Goal: Transaction & Acquisition: Purchase product/service

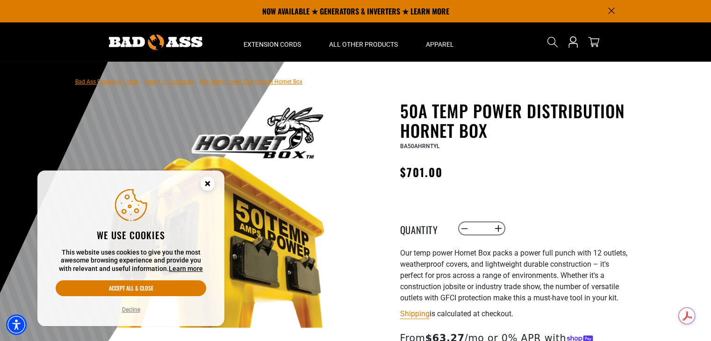
click at [128, 309] on button "Decline" at bounding box center [131, 309] width 24 height 9
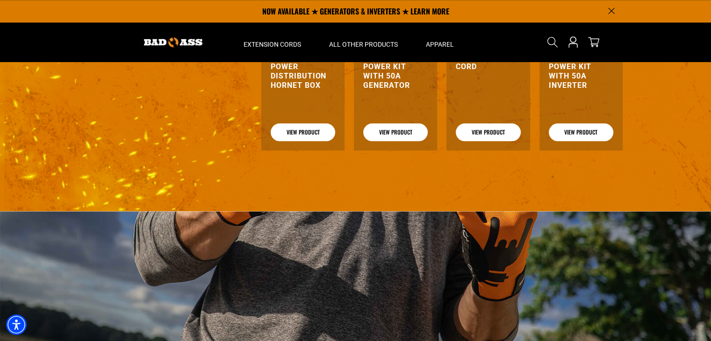
scroll to position [934, 0]
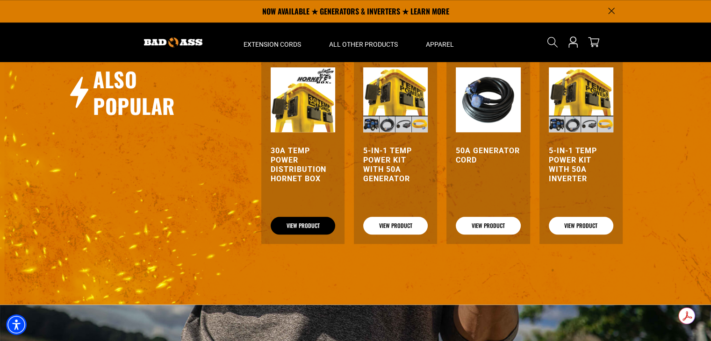
click at [292, 230] on link "View Product" at bounding box center [302, 226] width 64 height 18
